Goal: Book appointment/travel/reservation

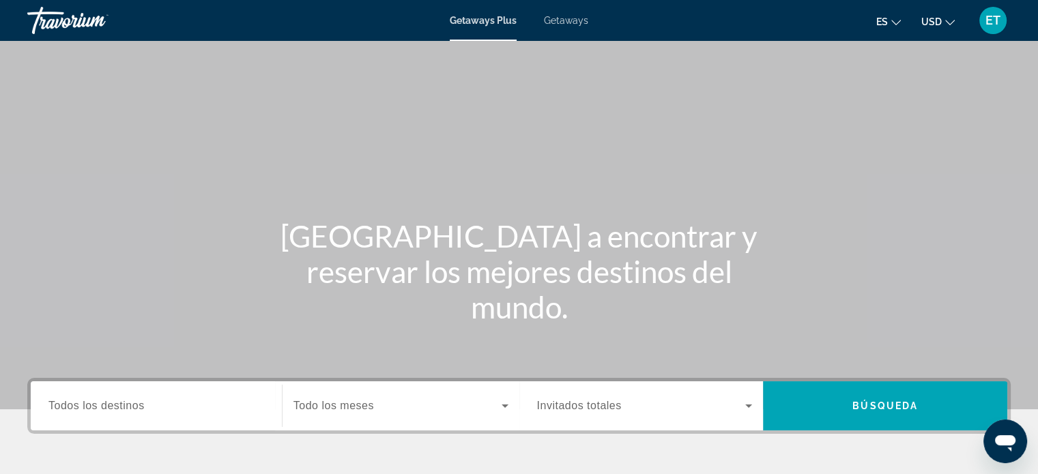
click at [179, 395] on div "Search widget" at bounding box center [156, 406] width 216 height 39
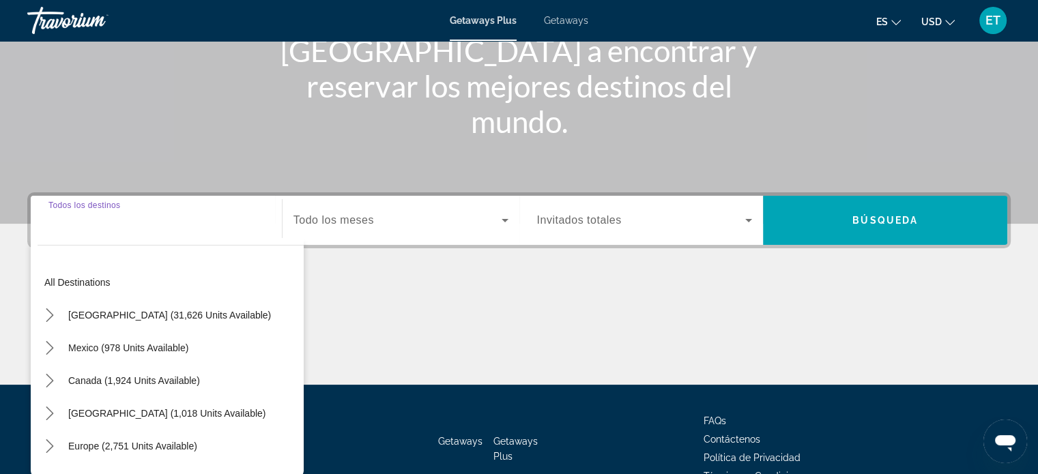
scroll to position [263, 0]
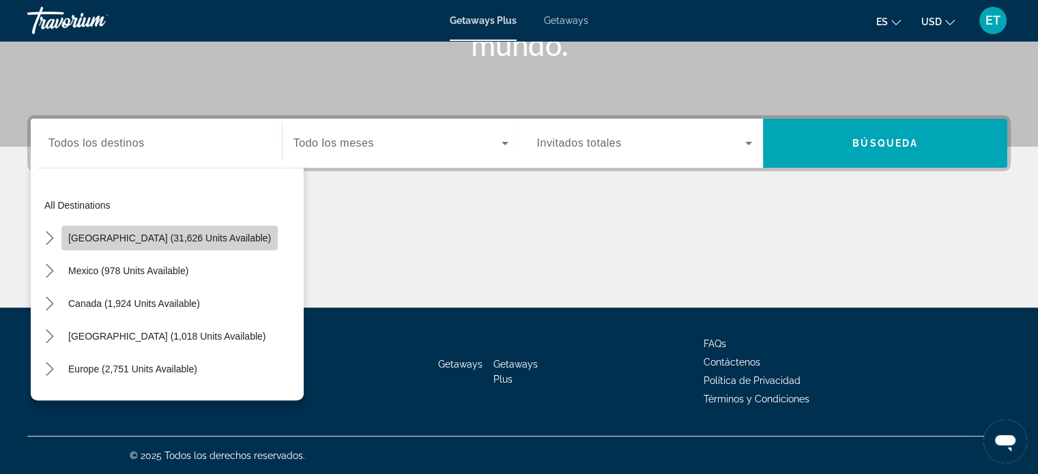
click at [169, 239] on span "[GEOGRAPHIC_DATA] (31,626 units available)" at bounding box center [169, 238] width 203 height 11
type input "**********"
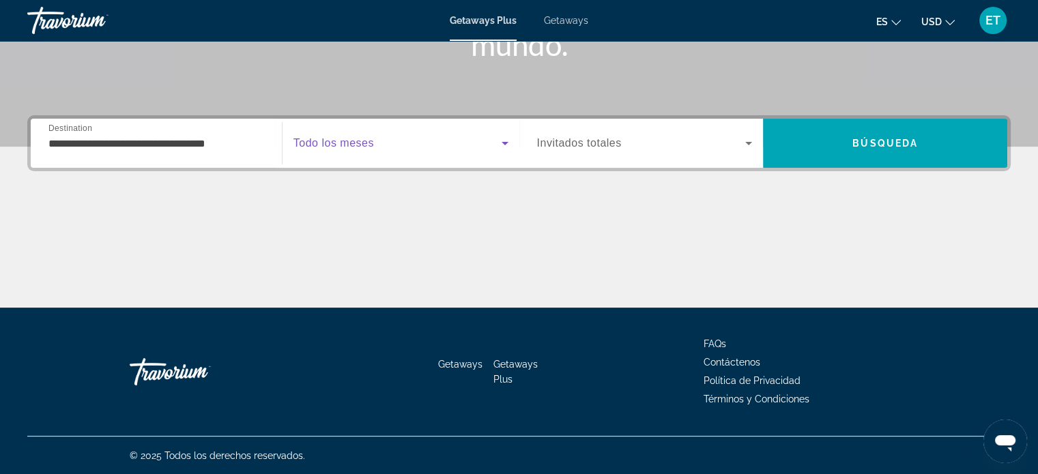
click at [492, 147] on span "Search widget" at bounding box center [397, 143] width 208 height 16
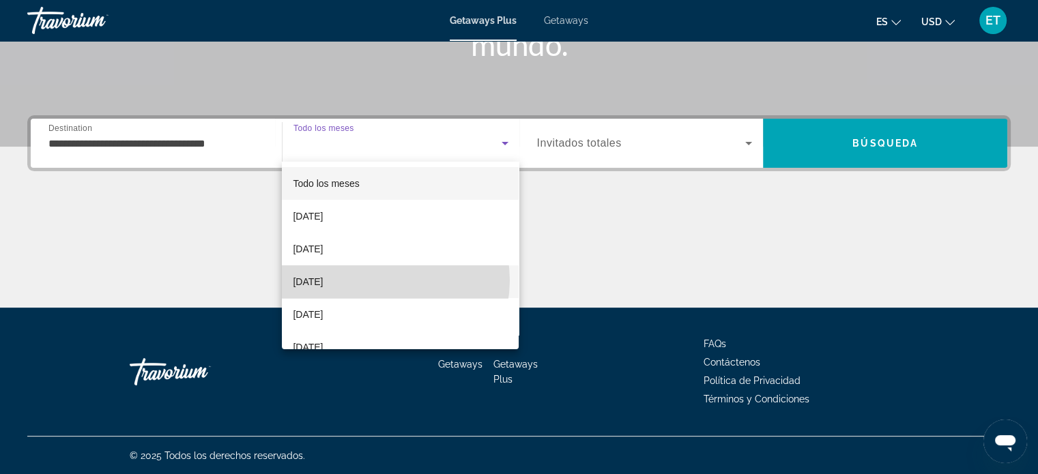
click at [385, 280] on mat-option "[DATE]" at bounding box center [400, 281] width 237 height 33
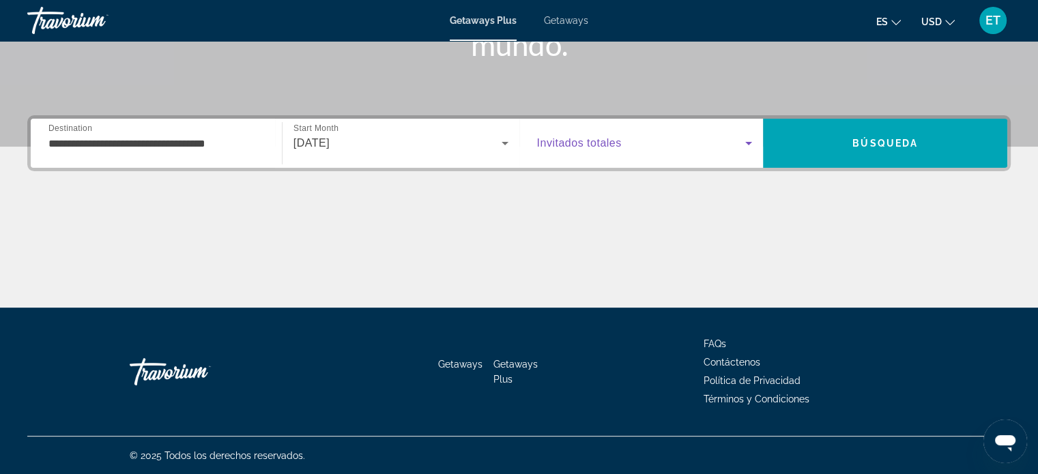
click at [745, 144] on icon "Search widget" at bounding box center [748, 143] width 16 height 16
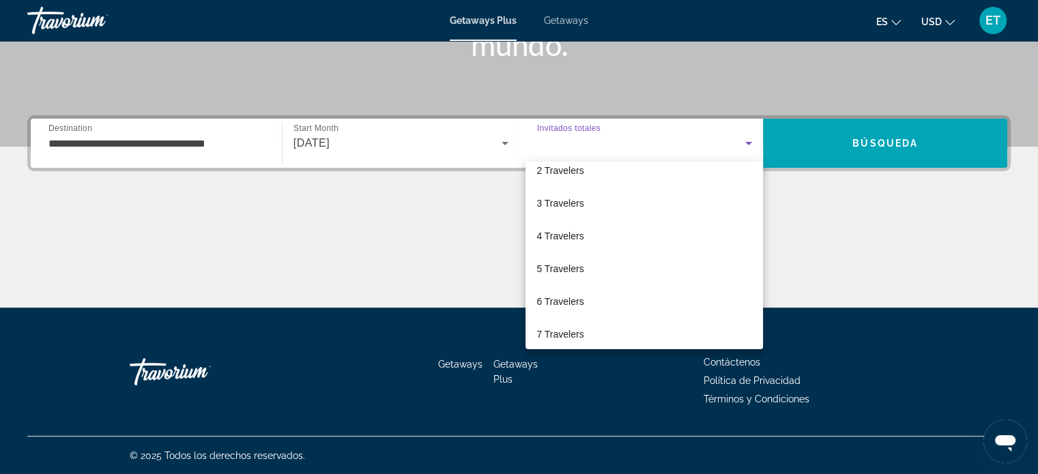
scroll to position [55, 0]
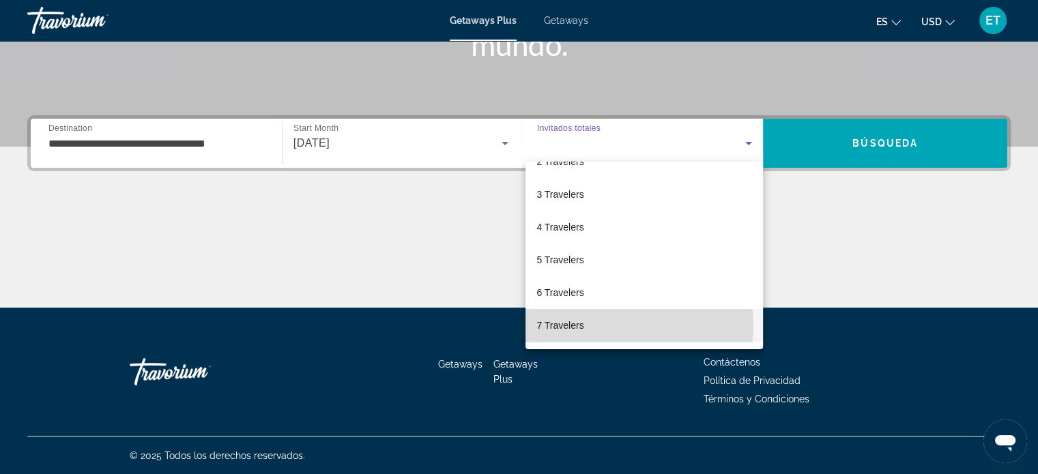
click at [596, 325] on mat-option "7 Travelers" at bounding box center [643, 325] width 237 height 33
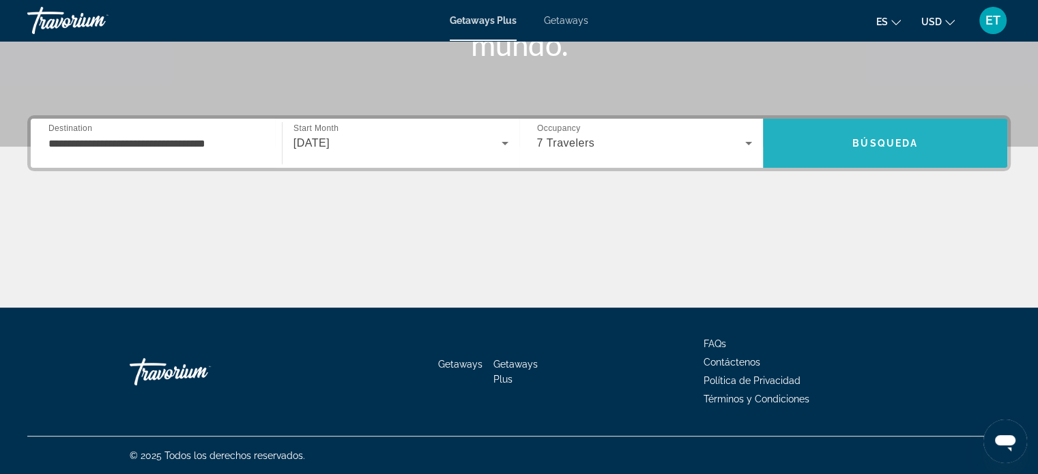
click at [871, 141] on span "Búsqueda" at bounding box center [884, 143] width 65 height 11
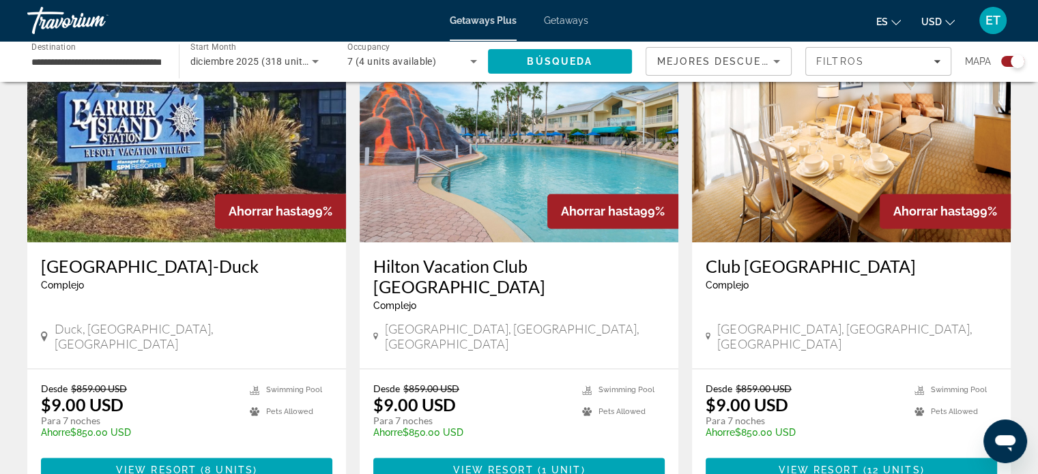
scroll to position [2074, 0]
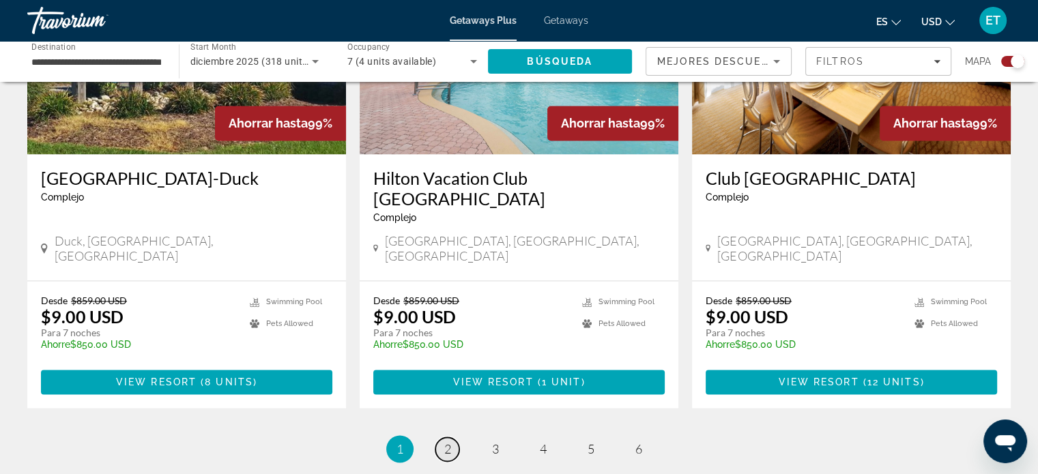
click at [446, 441] on span "2" at bounding box center [447, 448] width 7 height 15
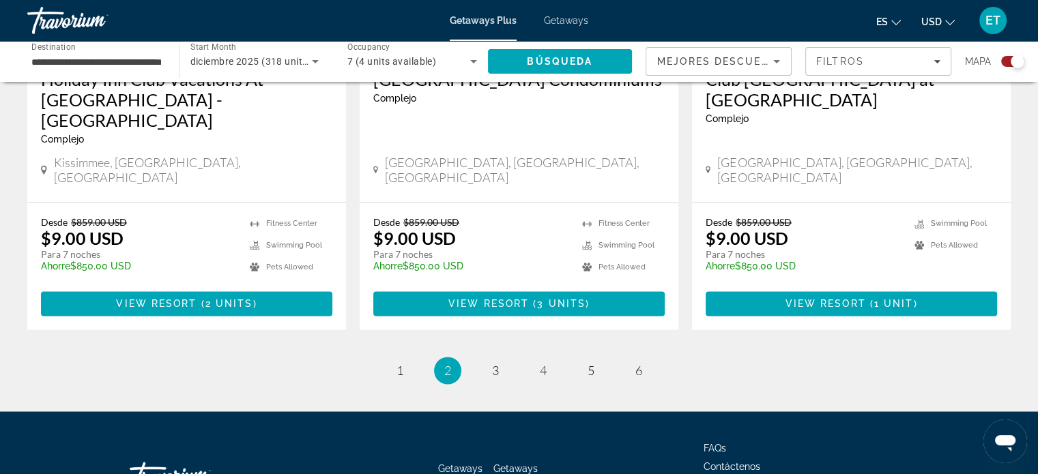
scroll to position [2196, 0]
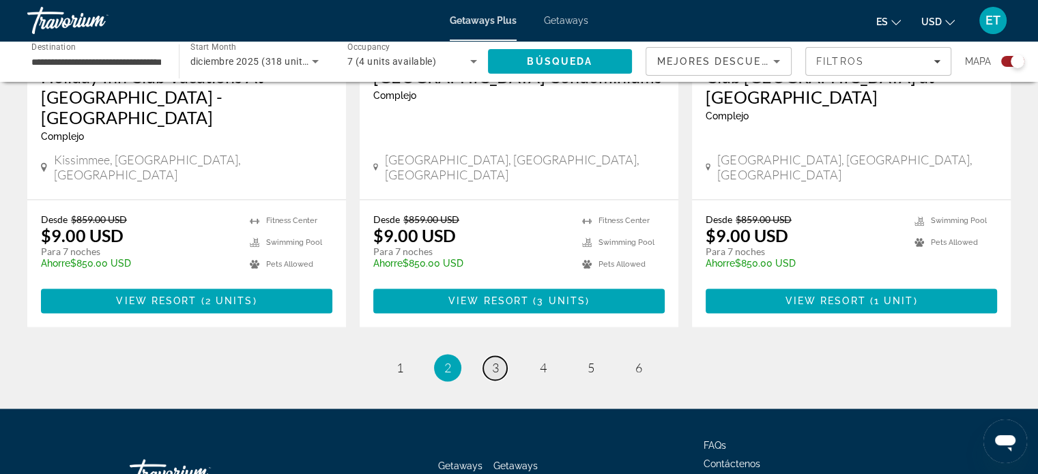
click at [495, 360] on span "3" at bounding box center [495, 367] width 7 height 15
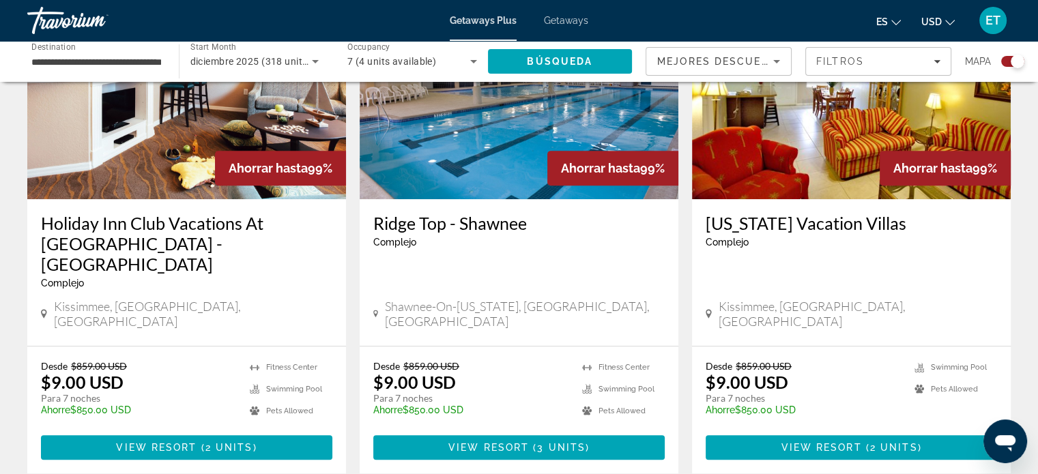
scroll to position [573, 0]
